Goal: Check status: Check status

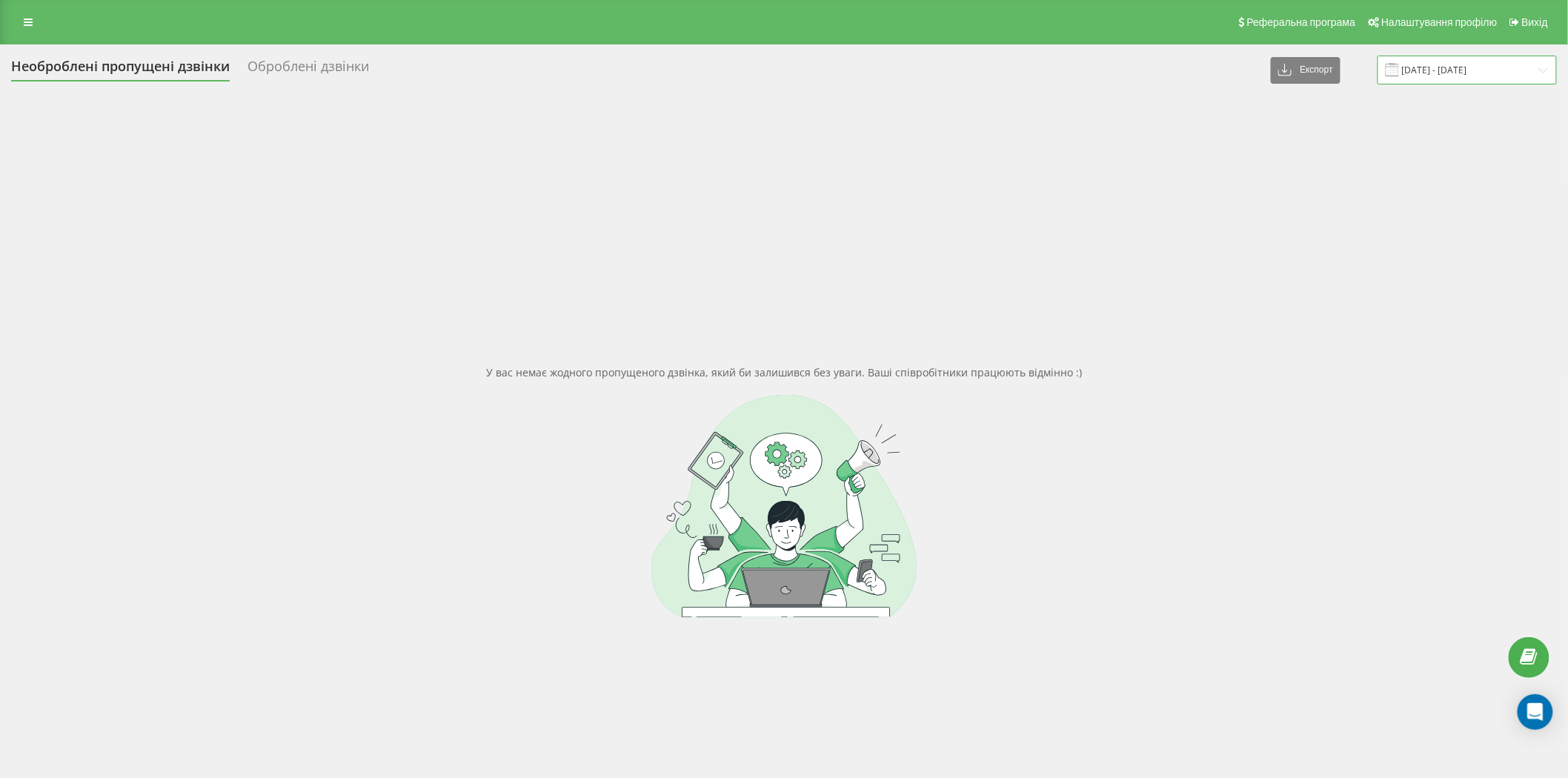
click at [1420, 72] on input "20.09.2025 - 20.09.2025" at bounding box center [1468, 70] width 180 height 29
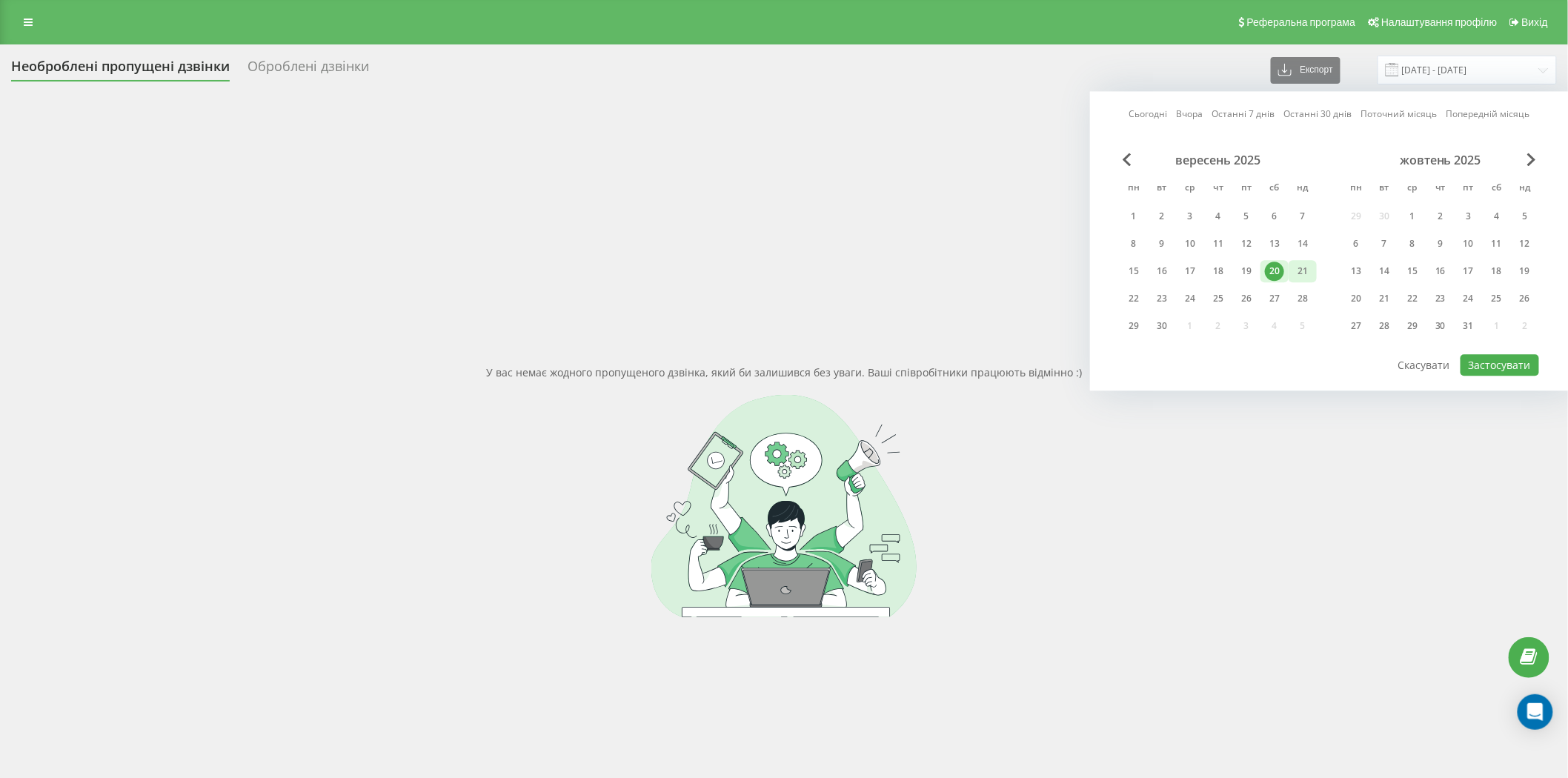
click at [1300, 267] on div "21" at bounding box center [1302, 271] width 19 height 19
click at [1485, 359] on button "Застосувати" at bounding box center [1500, 365] width 78 height 21
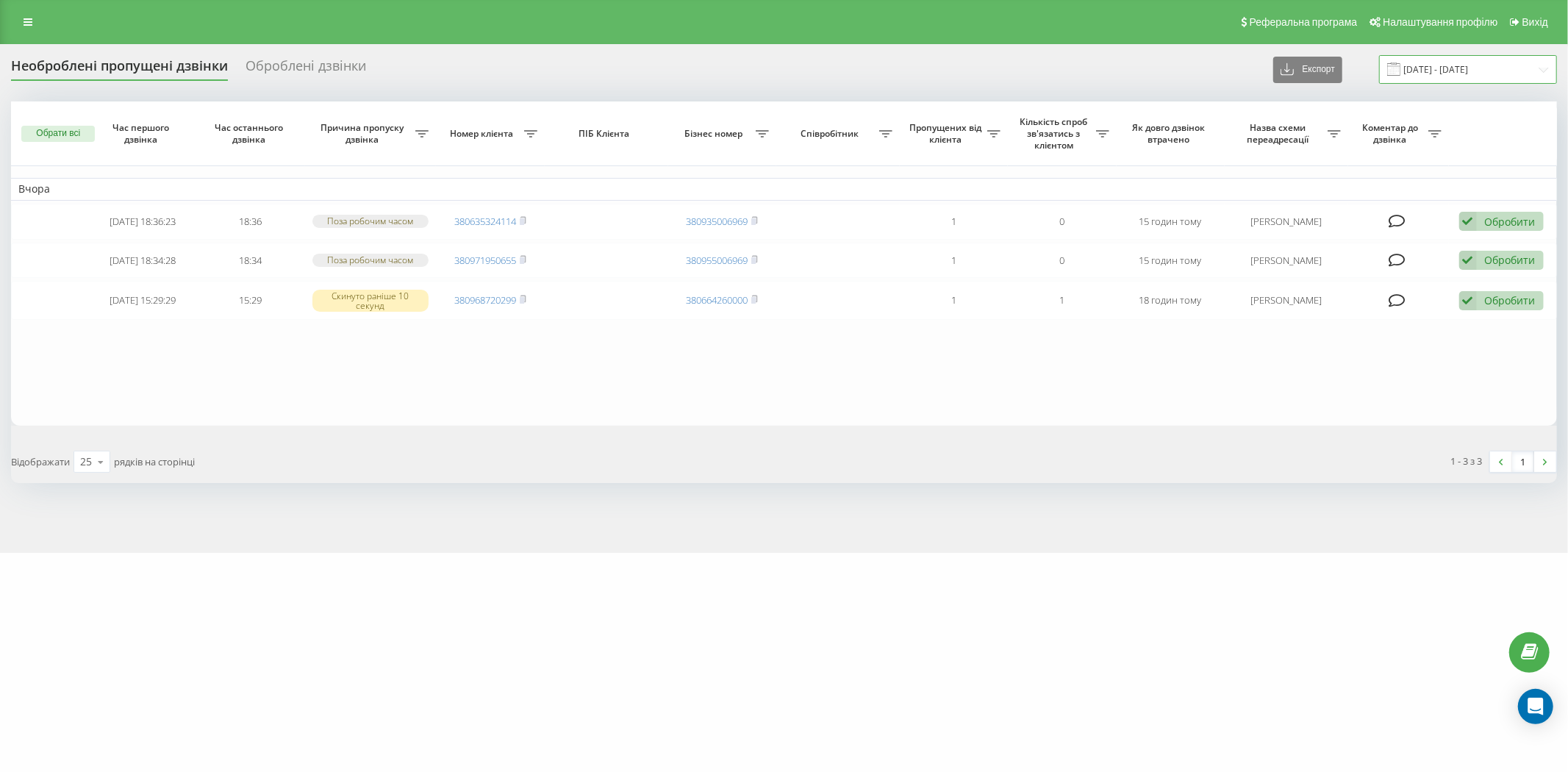
click at [1431, 64] on input "21.09.2025 - 21.09.2025" at bounding box center [1468, 69] width 178 height 28
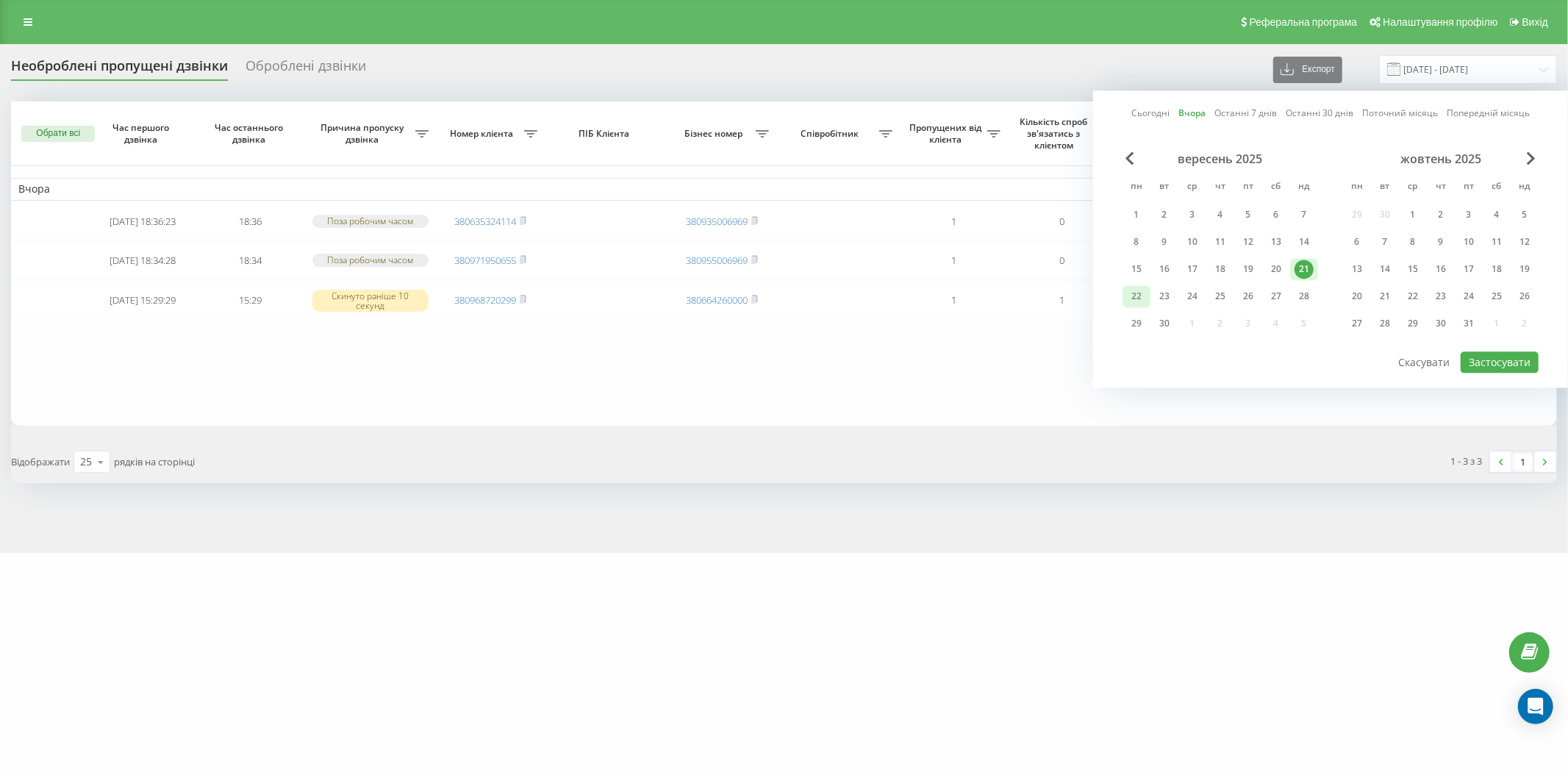
click at [1135, 296] on div "22" at bounding box center [1136, 296] width 19 height 19
click at [1489, 362] on button "Застосувати" at bounding box center [1499, 362] width 78 height 21
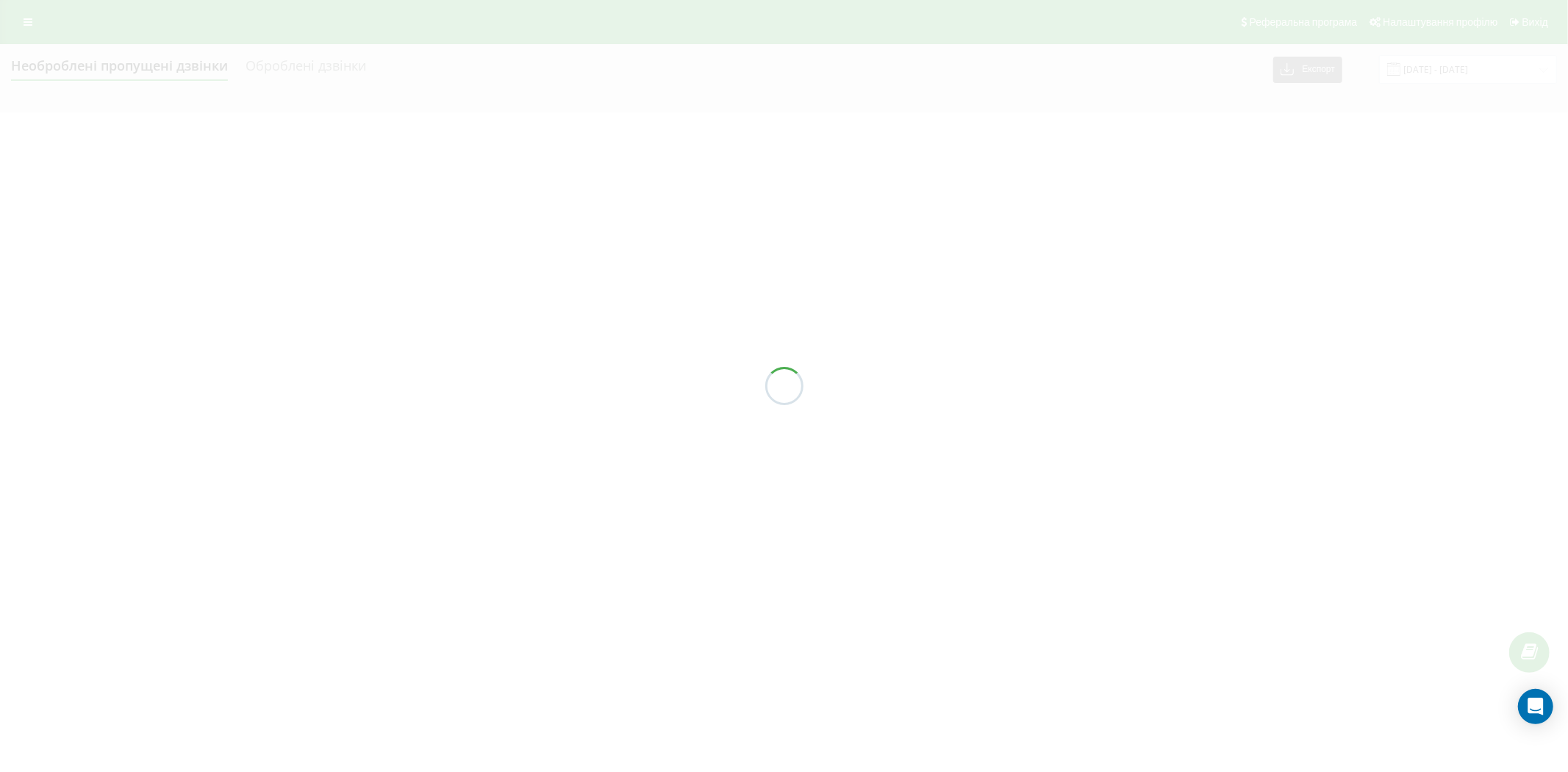
type input "[DATE] - [DATE]"
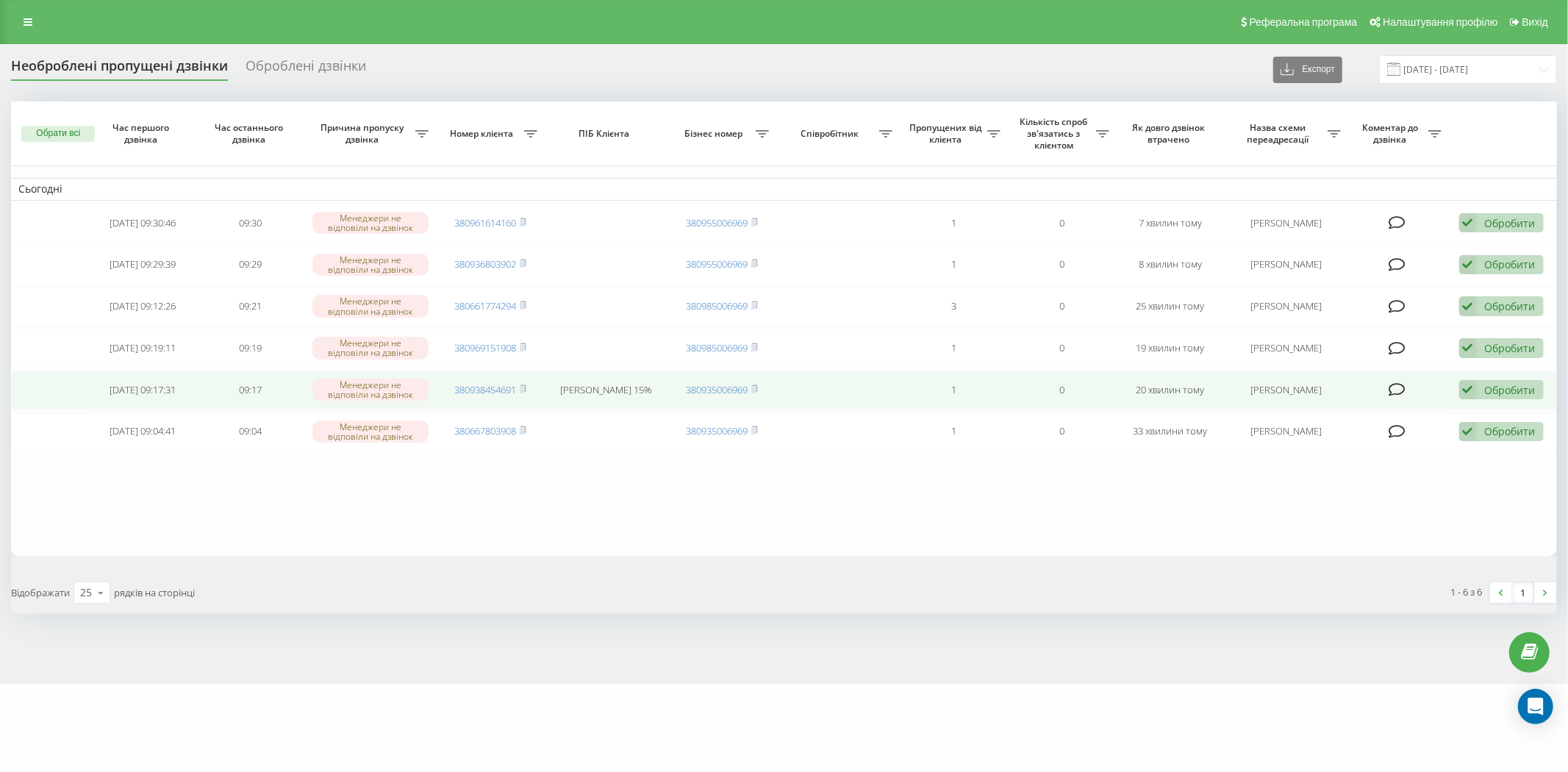
click at [1474, 387] on icon at bounding box center [1468, 390] width 18 height 20
click at [1436, 441] on span "Зв'язався з клієнтом за допомогою іншого каналу" at bounding box center [1406, 439] width 251 height 14
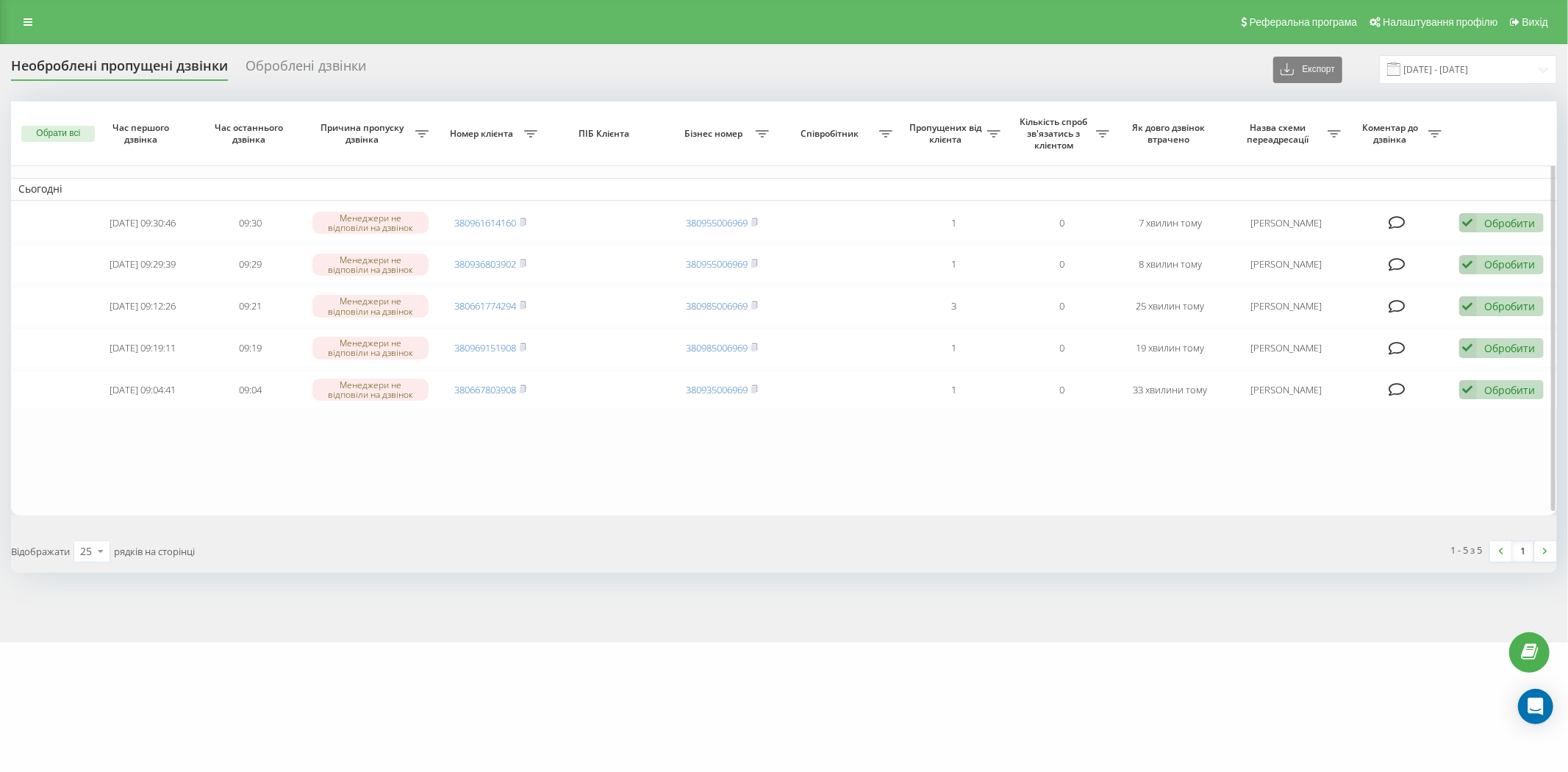
click at [652, 467] on table "Сьогодні 2025-09-22 09:30:46 09:30 Менеджери не відповіли на дзвінок 3809616141…" at bounding box center [784, 308] width 1546 height 414
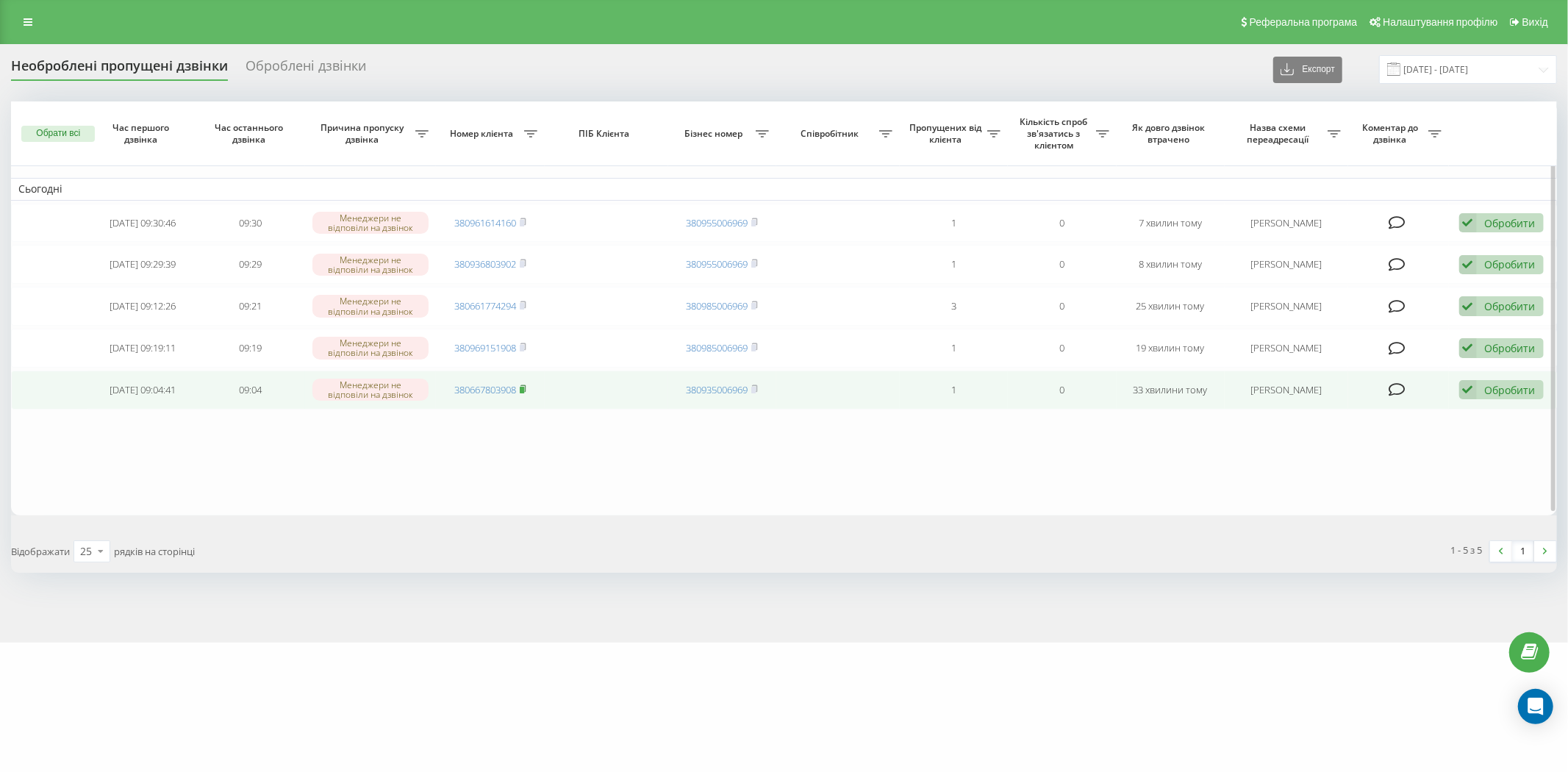
click at [524, 387] on rect at bounding box center [522, 390] width 4 height 7
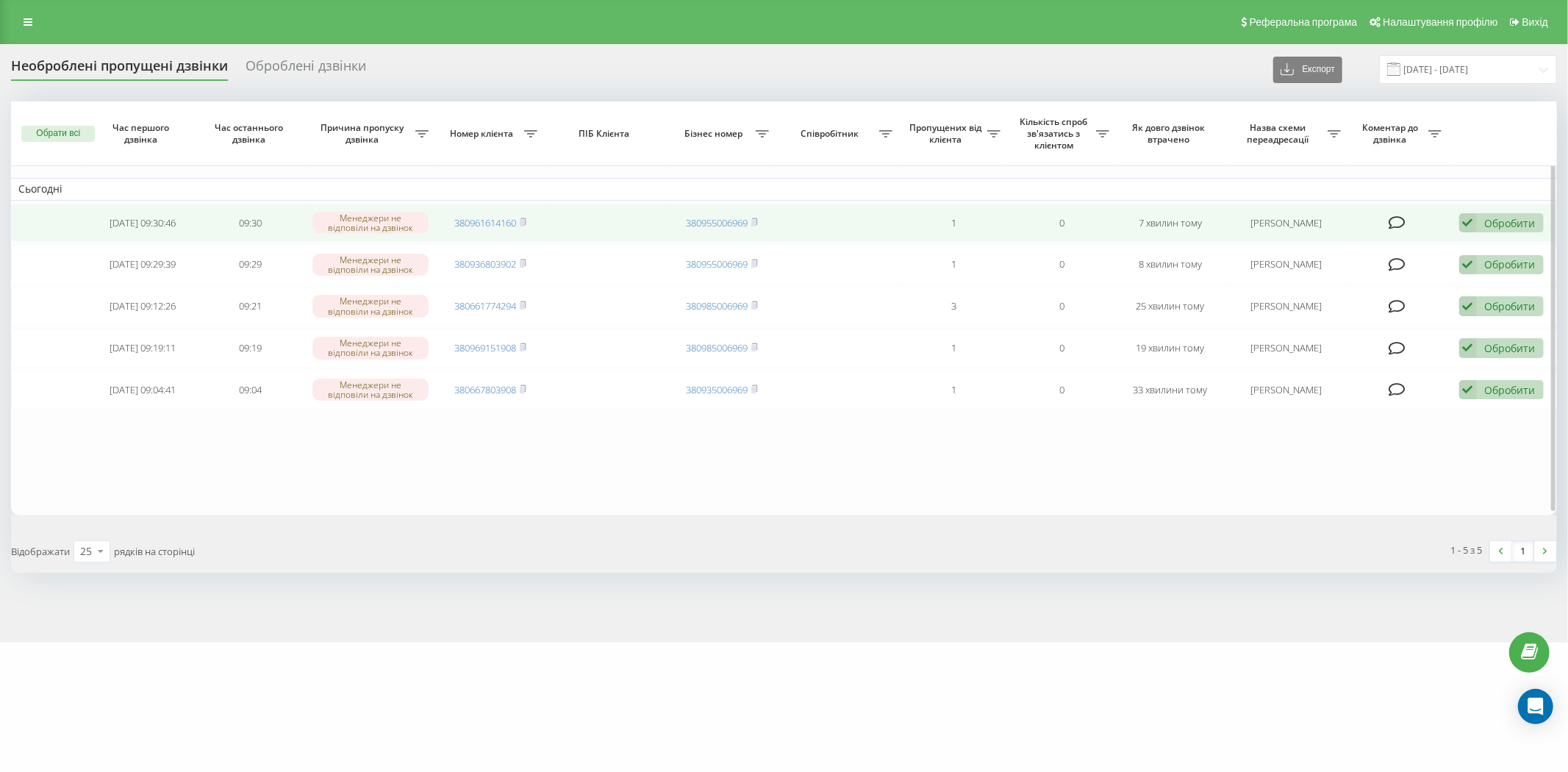
click at [1487, 222] on div "Обробити" at bounding box center [1510, 223] width 51 height 14
click at [1422, 270] on span "Зв'язався з клієнтом за допомогою іншого каналу" at bounding box center [1406, 272] width 251 height 14
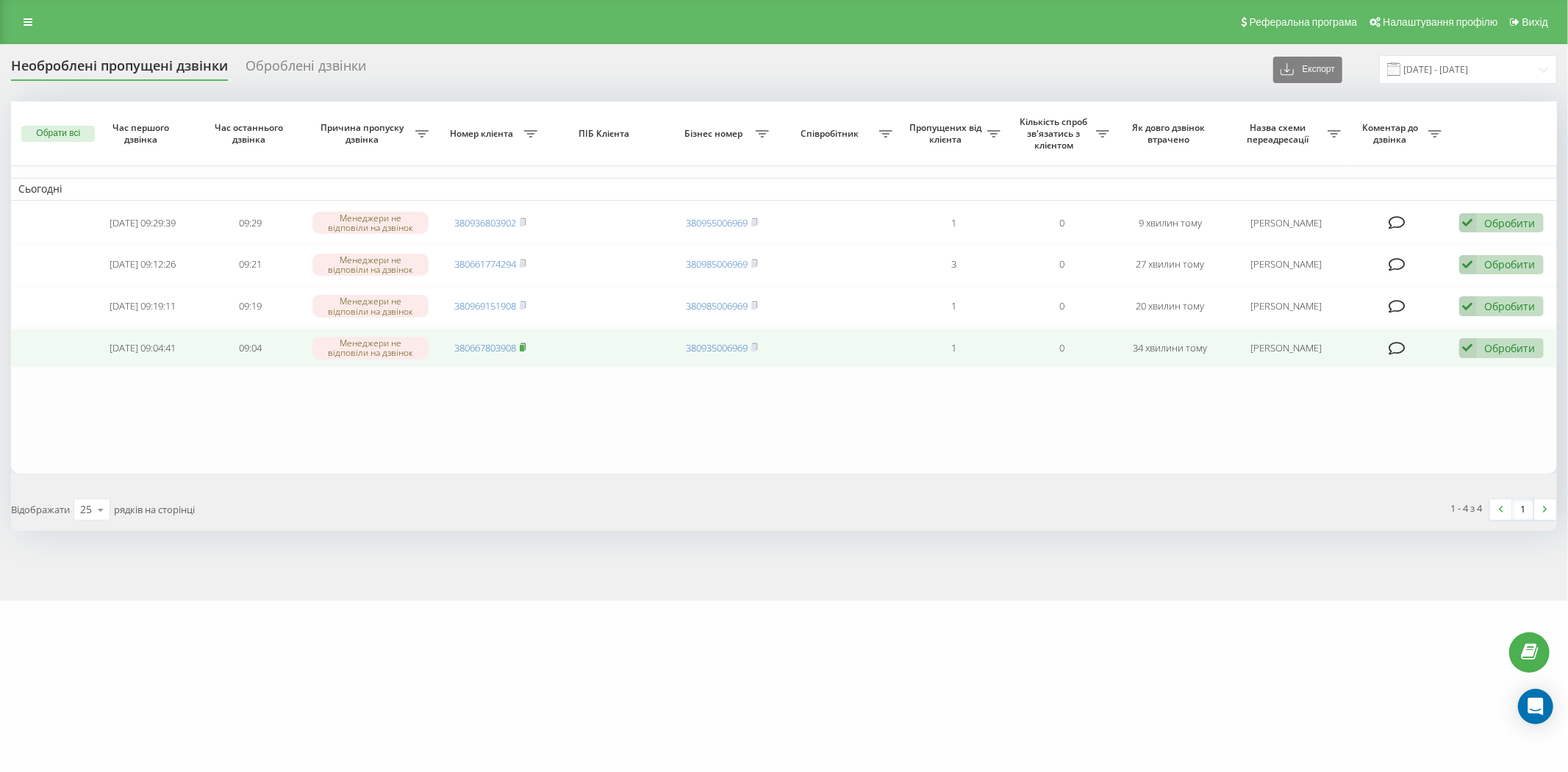
click at [524, 347] on rect at bounding box center [522, 348] width 4 height 7
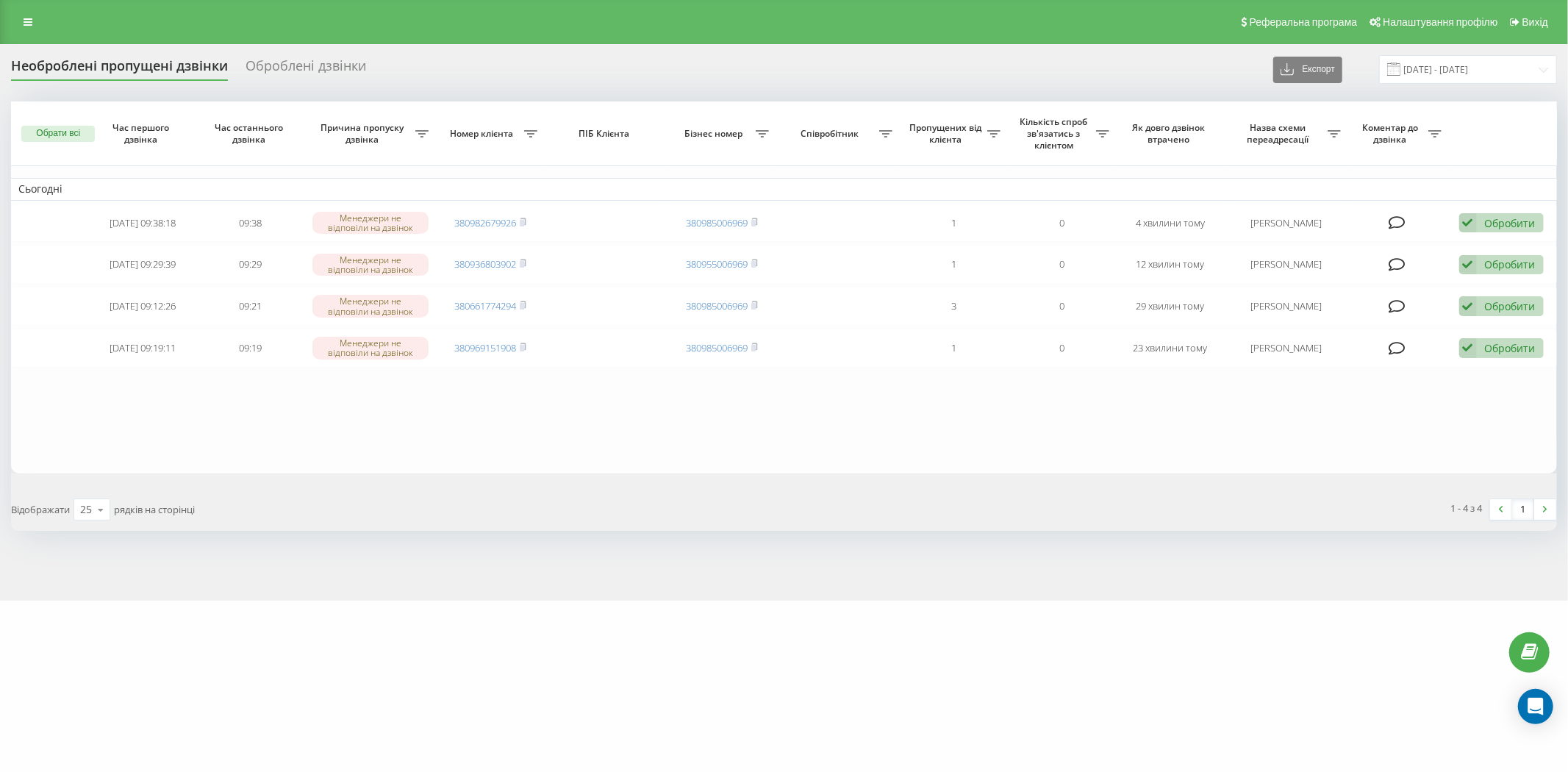
click at [94, 2] on div "Реферальна програма Налаштування профілю Вихід" at bounding box center [784, 22] width 1568 height 44
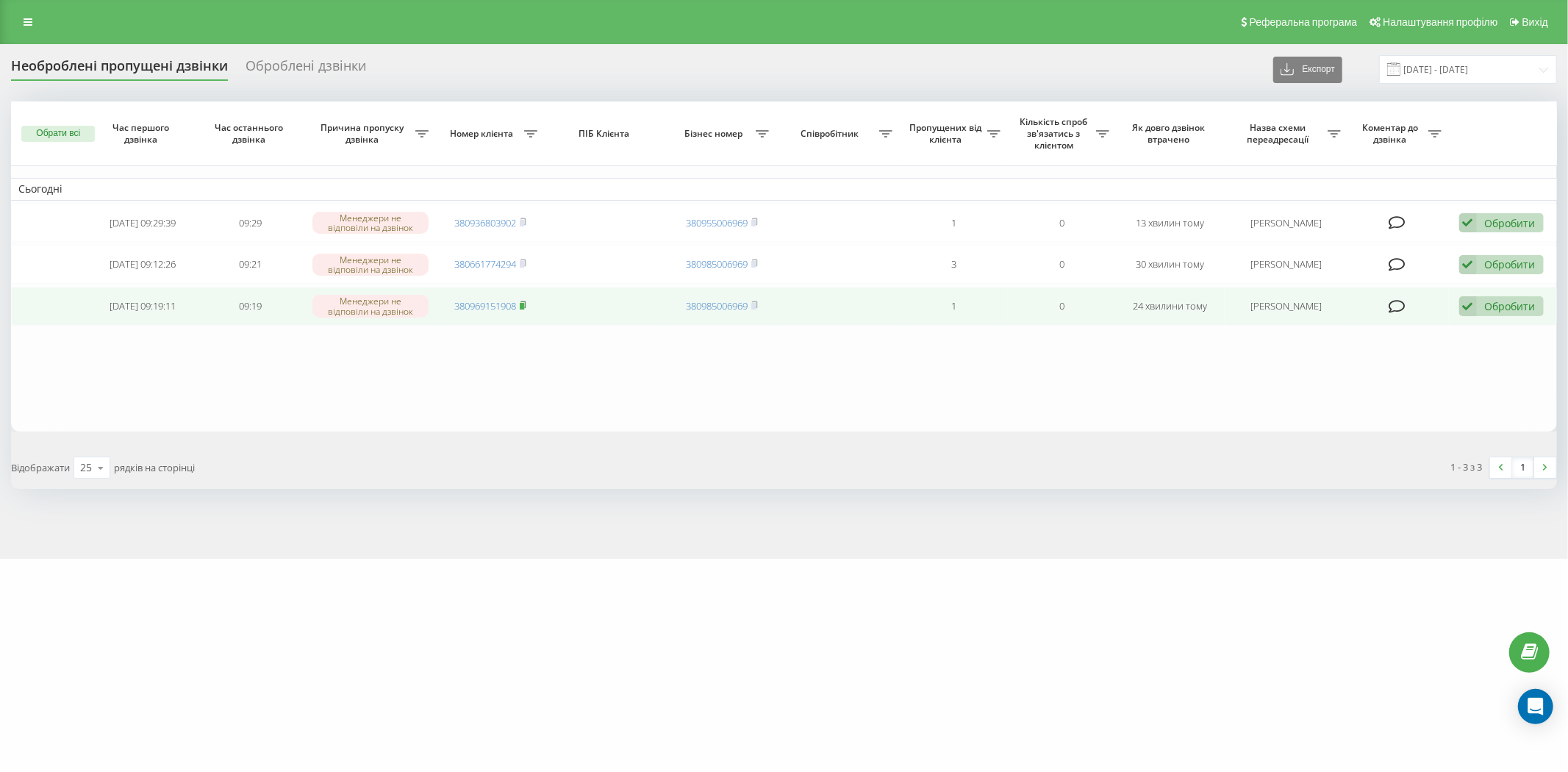
click at [522, 303] on rect at bounding box center [522, 306] width 4 height 7
